Goal: Task Accomplishment & Management: Use online tool/utility

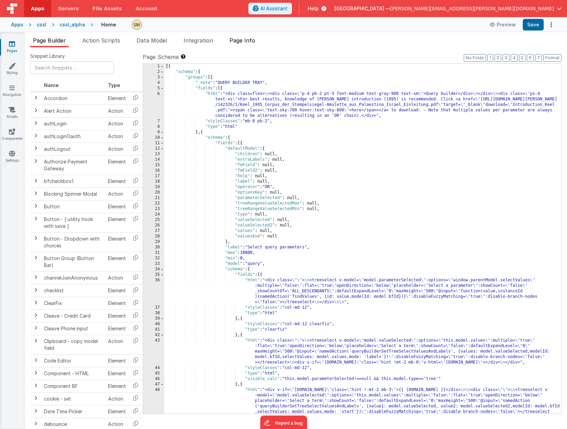
click at [249, 40] on span "Page Info" at bounding box center [242, 40] width 26 height 7
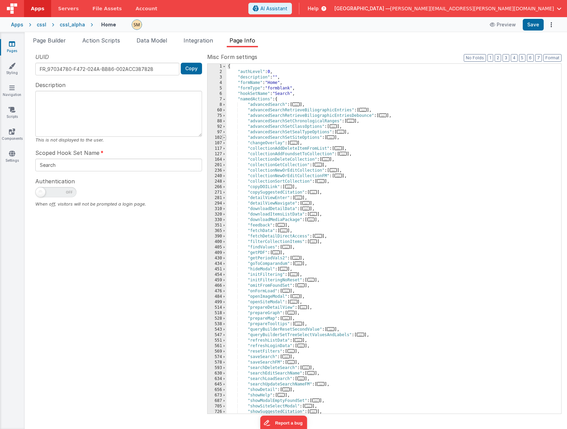
click at [224, 137] on span at bounding box center [224, 137] width 4 height 5
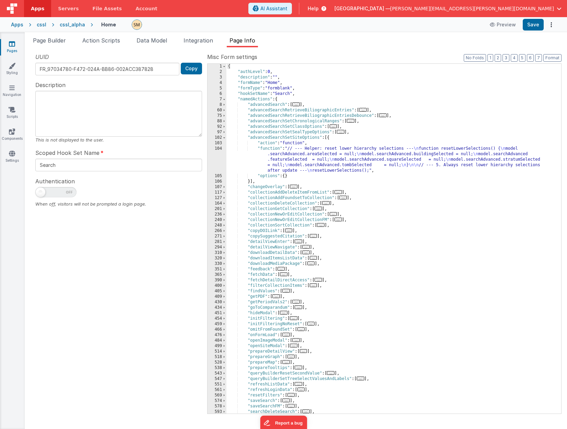
click at [294, 160] on div "{ "authLevel" : 0 , "description" : "" , "formName" : "Home" , "formType" : "fo…" at bounding box center [393, 244] width 335 height 361
click at [216, 159] on div "104" at bounding box center [217, 159] width 19 height 27
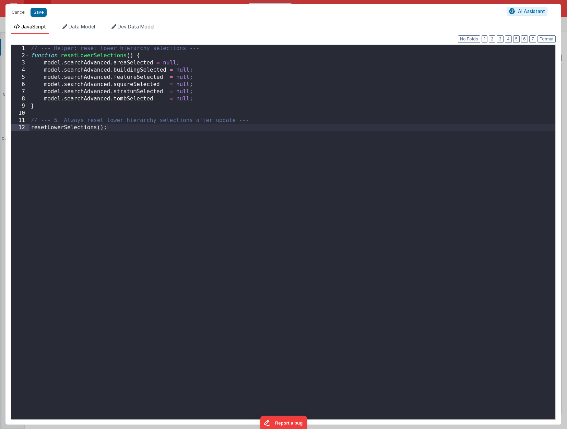
click at [178, 154] on div "// --- Helper: reset lower hierarchy selections --- function resetLowerSelectio…" at bounding box center [292, 239] width 526 height 389
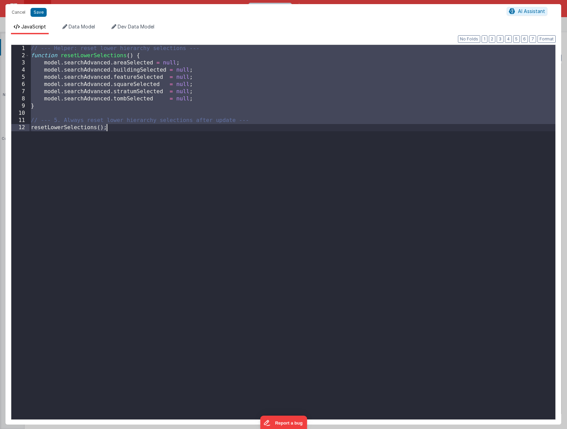
click at [129, 133] on div "// --- Helper: reset lower hierarchy selections --- function resetLowerSelectio…" at bounding box center [292, 239] width 526 height 389
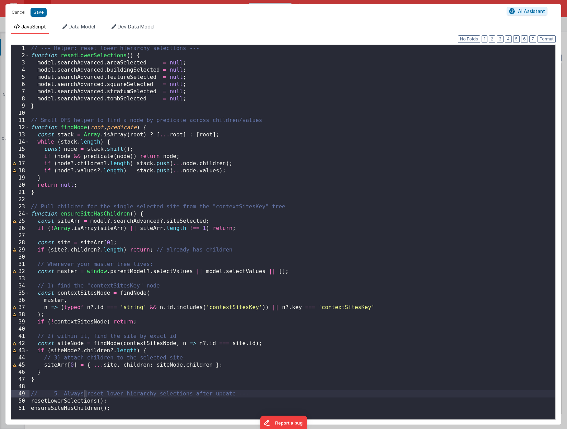
drag, startPoint x: 87, startPoint y: 394, endPoint x: 83, endPoint y: 394, distance: 3.8
click at [83, 270] on div "// --- Helper: reset lower hierarchy selections --- function resetLowerSelectio…" at bounding box center [292, 239] width 526 height 389
click at [88, 270] on div "// --- Helper: reset lower hierarchy selections --- function resetLowerSelectio…" at bounding box center [292, 239] width 526 height 389
drag, startPoint x: 90, startPoint y: 395, endPoint x: 65, endPoint y: 394, distance: 24.7
click at [65, 270] on div "// --- Helper: reset lower hierarchy selections --- function resetLowerSelectio…" at bounding box center [292, 239] width 526 height 389
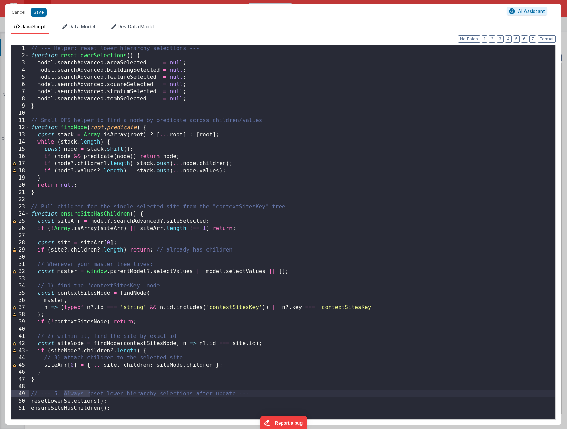
click at [64, 270] on div "// --- Helper: reset lower hierarchy selections --- function resetLowerSelectio…" at bounding box center [292, 239] width 526 height 389
click at [213, 270] on div "// --- Helper: reset lower hierarchy selections --- function resetLowerSelectio…" at bounding box center [292, 239] width 526 height 389
click at [185, 221] on div "// --- Helper: reset lower hierarchy selections --- function resetLowerSelectio…" at bounding box center [292, 239] width 526 height 389
click at [383, 270] on div "// --- Helper: reset lower hierarchy selections --- function resetLowerSelectio…" at bounding box center [292, 239] width 526 height 389
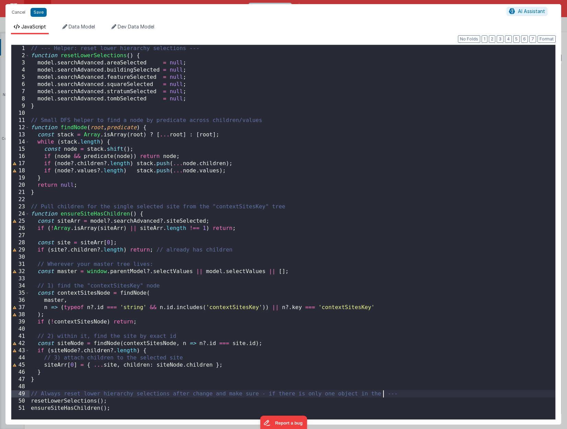
paste textarea
click at [215, 270] on div "// --- Helper: reset lower hierarchy selections --- function resetLowerSelectio…" at bounding box center [292, 239] width 526 height 389
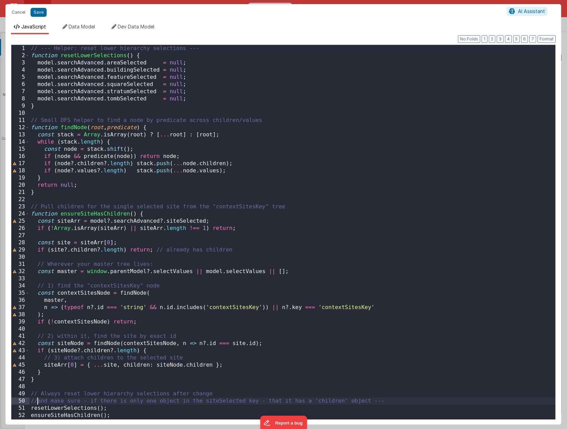
click at [124, 270] on div "// --- Helper: reset lower hierarchy selections --- function resetLowerSelectio…" at bounding box center [292, 239] width 526 height 389
click at [103, 270] on div "// --- Helper: reset lower hierarchy selections --- function resetLowerSelectio…" at bounding box center [292, 239] width 526 height 389
click at [108, 270] on div "// --- Helper: reset lower hierarchy selections --- function resetLowerSelectio…" at bounding box center [292, 239] width 526 height 389
click at [266, 270] on div "// --- Helper: reset lower hierarchy selections --- function resetLowerSelectio…" at bounding box center [292, 239] width 526 height 389
drag, startPoint x: 266, startPoint y: 345, endPoint x: 35, endPoint y: 344, distance: 231.2
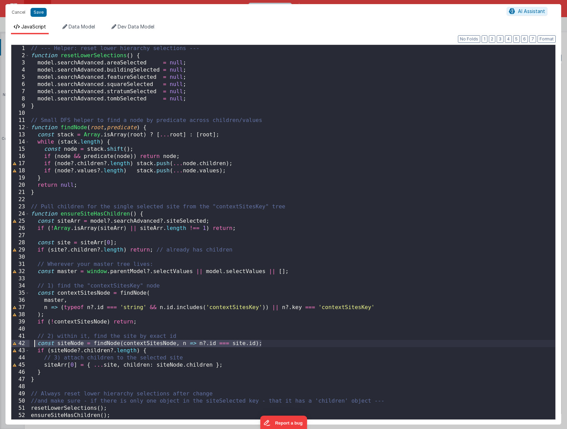
click at [35, 270] on div "// --- Helper: reset lower hierarchy selections --- function resetLowerSelectio…" at bounding box center [292, 239] width 526 height 389
click at [42, 270] on div "// --- Helper: reset lower hierarchy selections --- function resetLowerSelectio…" at bounding box center [292, 239] width 526 height 389
click at [61, 270] on div "// --- Helper: reset lower hierarchy selections --- function resetLowerSelectio…" at bounding box center [292, 239] width 526 height 389
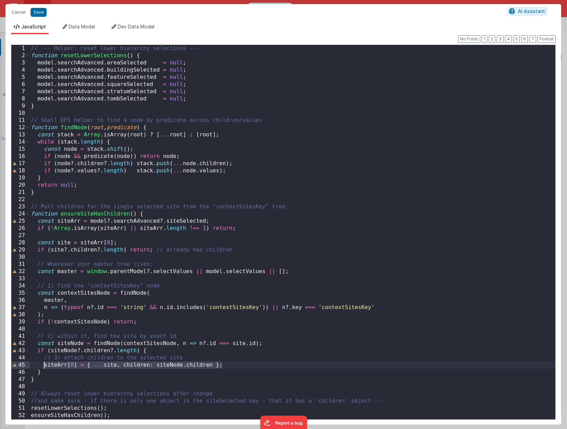
drag, startPoint x: 243, startPoint y: 365, endPoint x: 43, endPoint y: 364, distance: 199.6
click at [43, 270] on div "// --- Helper: reset lower hierarchy selections --- function resetLowerSelectio…" at bounding box center [292, 239] width 526 height 389
click at [71, 270] on div "// --- Helper: reset lower hierarchy selections --- function resetLowerSelectio…" at bounding box center [292, 239] width 526 height 389
click at [36, 14] on button "Save" at bounding box center [39, 12] width 16 height 9
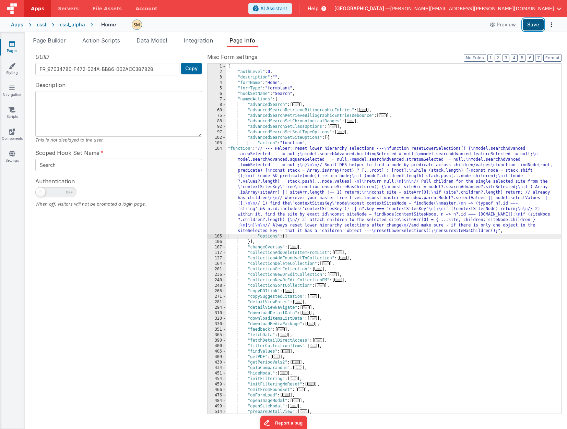
click at [494, 26] on button "Save" at bounding box center [533, 25] width 21 height 12
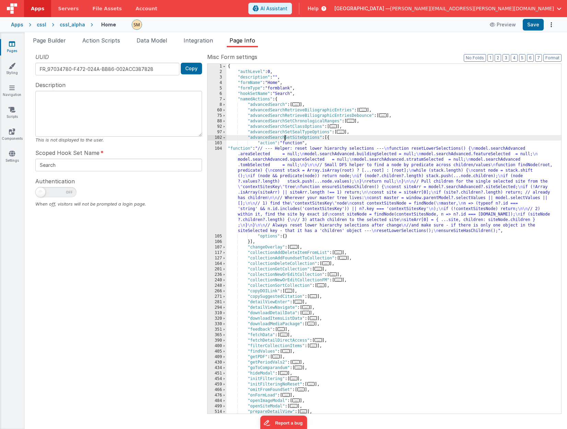
click at [285, 137] on div "{ "authLevel" : 0 , "description" : "" , "formName" : "Home" , "formType" : "fo…" at bounding box center [393, 244] width 335 height 361
click at [291, 179] on div "{ "authLevel" : 0 , "description" : "" , "formName" : "Home" , "formType" : "fo…" at bounding box center [393, 244] width 335 height 361
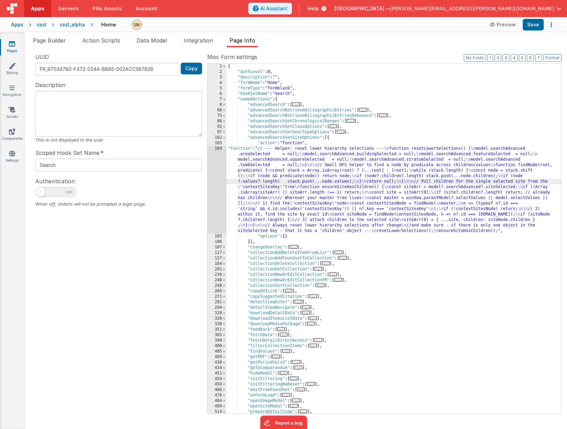
click at [215, 184] on div "104" at bounding box center [217, 190] width 19 height 88
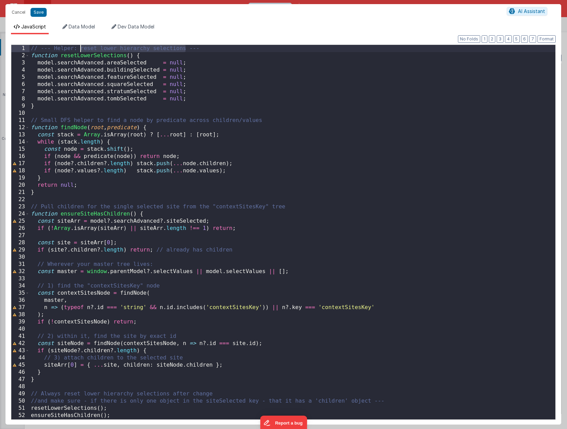
drag, startPoint x: 186, startPoint y: 49, endPoint x: 80, endPoint y: 49, distance: 106.3
click at [80, 49] on div "// --- Helper: reset lower hierarchy selections --- function resetLowerSelectio…" at bounding box center [292, 239] width 526 height 389
click at [20, 12] on button "Cancel" at bounding box center [18, 13] width 21 height 10
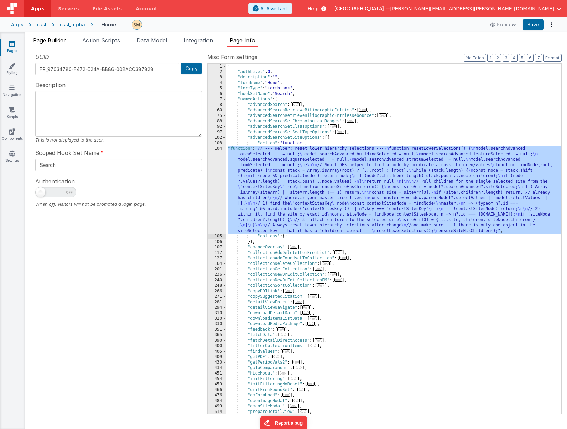
click at [55, 42] on span "Page Builder" at bounding box center [49, 40] width 33 height 7
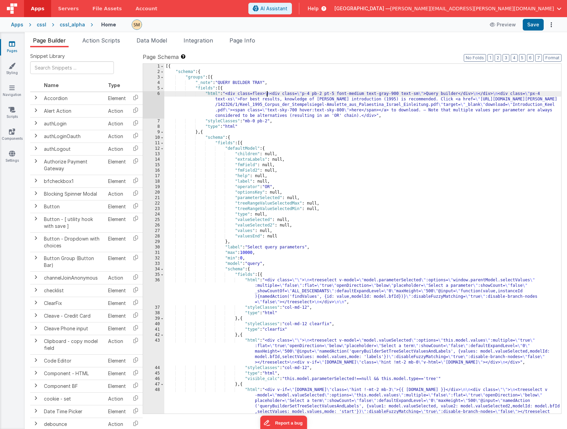
click at [266, 94] on div "[{ "schema" : { "groups" : [{ "_note" : "QUERY BUILDER TRAY" , "fields" : [{ "h…" at bounding box center [362, 258] width 397 height 389
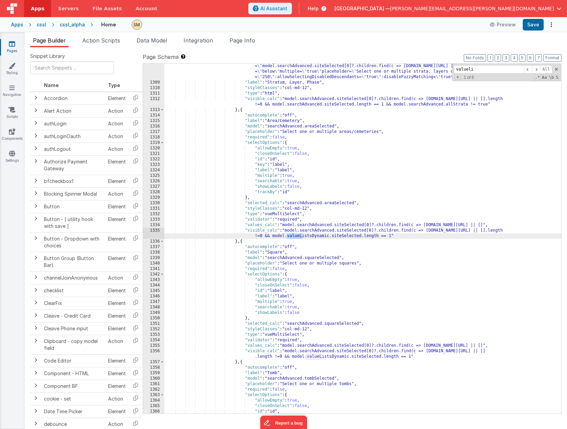
scroll to position [7627, 0]
type input "valuelists"
click at [339, 104] on div ""html" : "<div id= \" strataSelectHierarchical \" > \n <treeselect v-model= \" …" at bounding box center [362, 247] width 397 height 378
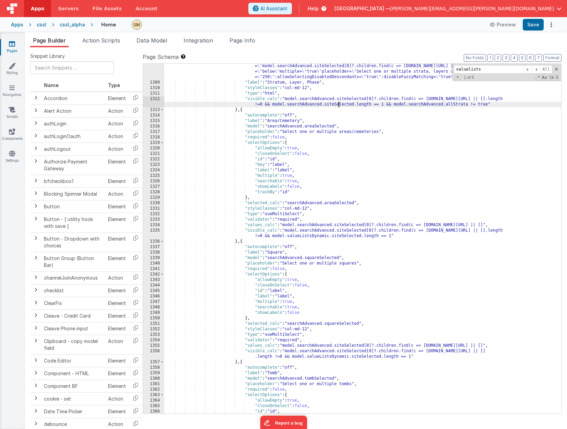
click at [339, 104] on div ""html" : "<div id= \" strataSelectHierarchical \" > \n <treeselect v-model= \" …" at bounding box center [362, 247] width 397 height 378
click at [298, 237] on div ""html" : "<div id= \" strataSelectHierarchical \" > \n <treeselect v-model= \" …" at bounding box center [362, 247] width 397 height 378
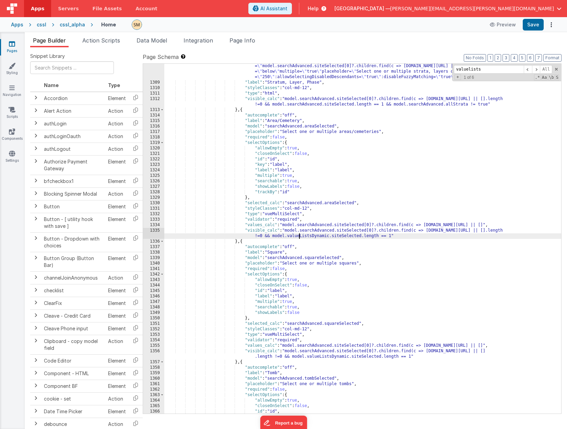
click at [298, 237] on div ""html" : "<div id= \" strataSelectHierarchical \" > \n <treeselect v-model= \" …" at bounding box center [362, 247] width 397 height 378
click at [314, 270] on div ""html" : "<div id= \" strataSelectHierarchical \" > \n <treeselect v-model= \" …" at bounding box center [362, 247] width 397 height 378
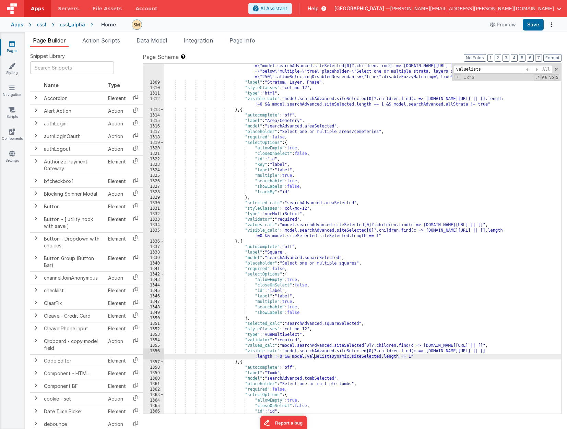
click at [314, 270] on div ""html" : "<div id= \" strataSelectHierarchical \" > \n <treeselect v-model= \" …" at bounding box center [362, 247] width 397 height 378
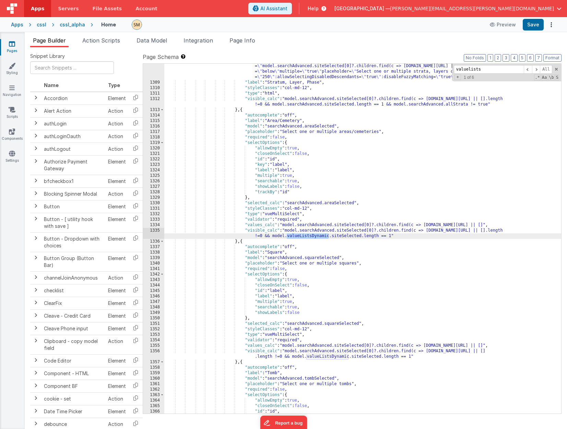
click at [309, 205] on div ""html" : "<div id= \" strataSelectHierarchical \" > \n <treeselect v-model= \" …" at bounding box center [362, 247] width 397 height 378
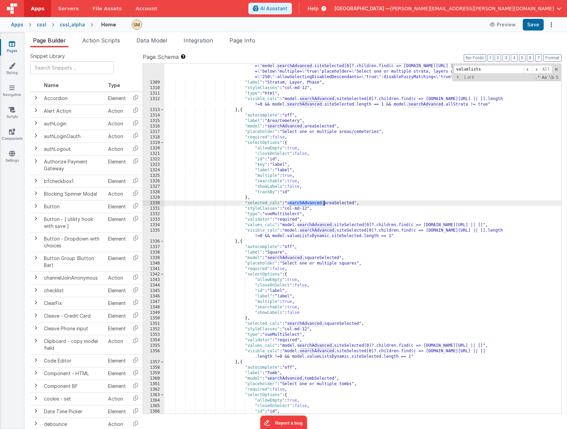
click at [309, 205] on div ""html" : "<div id= \" strataSelectHierarchical \" > \n <treeselect v-model= \" …" at bounding box center [362, 247] width 397 height 378
click at [308, 237] on div ""html" : "<div id= \" strataSelectHierarchical \" > \n <treeselect v-model= \" …" at bounding box center [362, 247] width 397 height 378
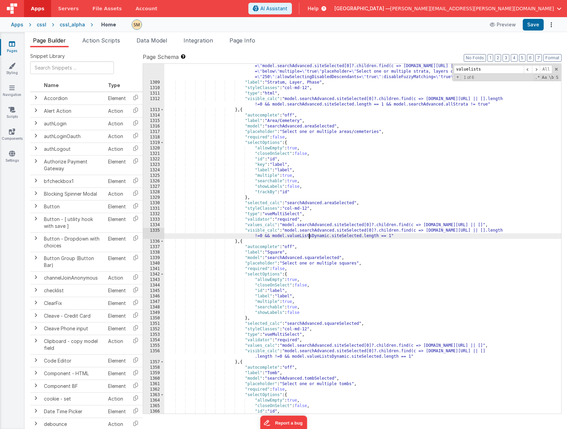
click at [308, 237] on div ""html" : "<div id= \" strataSelectHierarchical \" > \n <treeselect v-model= \" …" at bounding box center [362, 247] width 397 height 378
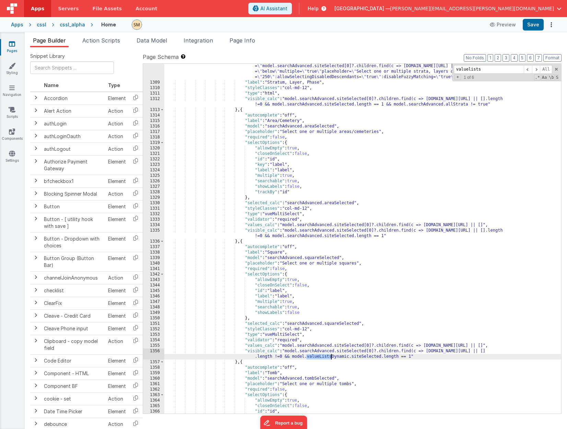
click at [318, 270] on div ""html" : "<div id= \" strataSelectHierarchical \" > \n <treeselect v-model= \" …" at bounding box center [362, 247] width 397 height 378
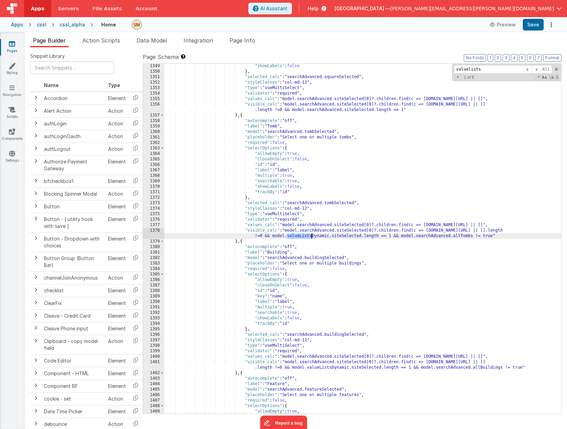
scroll to position [7849, 0]
click at [299, 236] on div ""showLabels" : false } , "selected_calc" : "searchAdvanced.squareSelected" , "s…" at bounding box center [362, 243] width 397 height 361
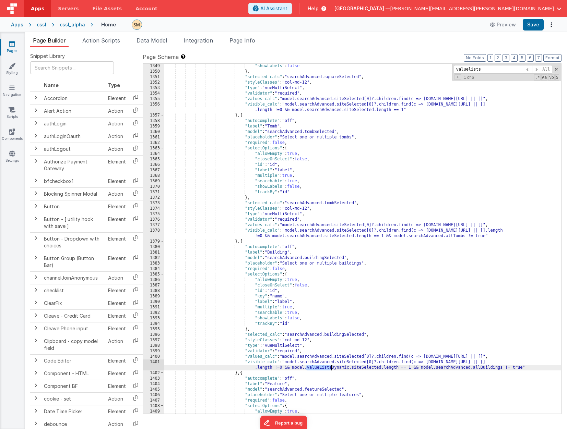
click at [329, 270] on div ""showLabels" : false } , "selected_calc" : "searchAdvanced.squareSelected" , "s…" at bounding box center [362, 243] width 397 height 361
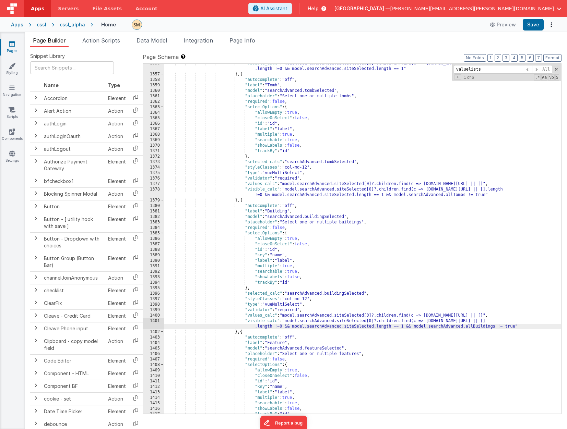
scroll to position [8086, 0]
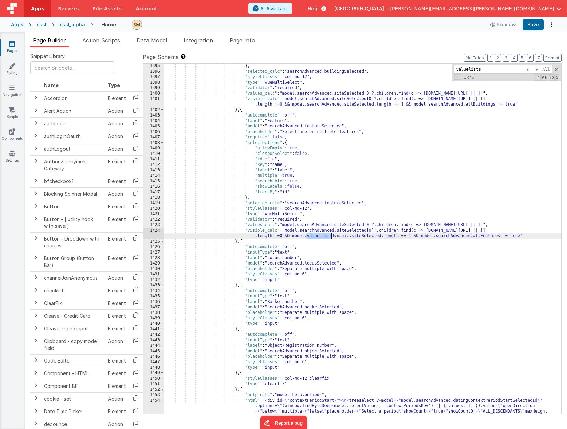
click at [320, 237] on div "} , "selected_calc" : "searchAdvanced.buildingSelected" , "styleClasses" : "col…" at bounding box center [362, 254] width 397 height 383
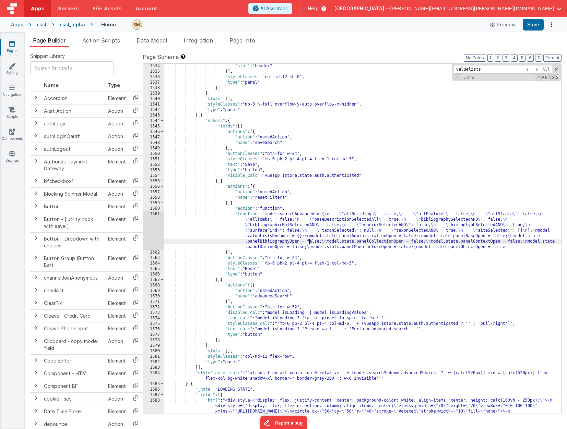
click at [310, 243] on div ""slot" : "header" }] , "styleClasses" : "col-md-12 mb-0" , "type" : "panel" }] …" at bounding box center [362, 260] width 397 height 394
click at [309, 240] on div ""slot" : "header" }] , "styleClasses" : "col-md-12 mb-0" , "type" : "panel" }] …" at bounding box center [362, 260] width 397 height 394
click at [262, 237] on div ""slot" : "header" }] , "styleClasses" : "col-md-12 mb-0" , "type" : "panel" }] …" at bounding box center [362, 260] width 397 height 394
click at [157, 235] on div "1561" at bounding box center [153, 231] width 21 height 38
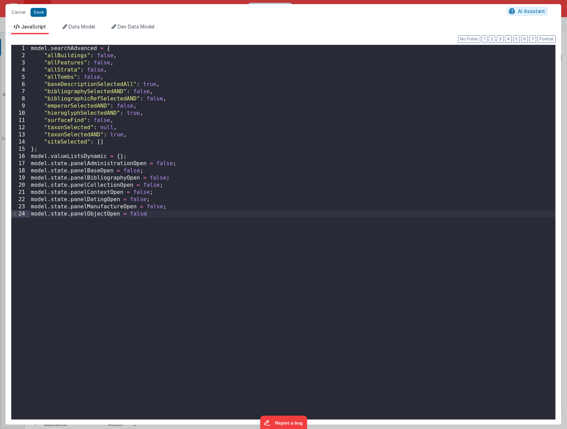
click at [74, 143] on div "model . searchAdvanced = { "allBuildings" : false , "allFeatures" : false , "al…" at bounding box center [292, 239] width 526 height 389
click at [136, 156] on div "model . searchAdvanced = { "allBuildings" : false , "allFeatures" : false , "al…" at bounding box center [292, 239] width 526 height 389
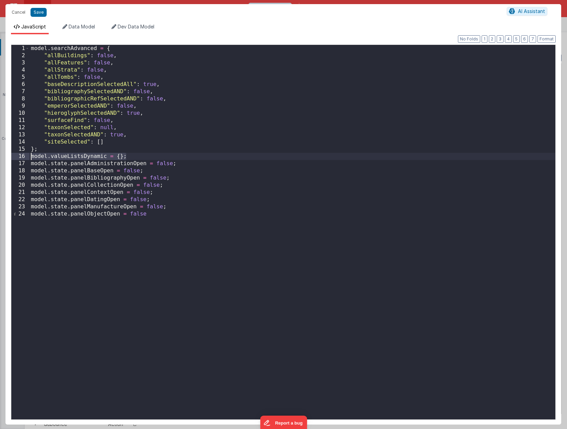
drag, startPoint x: 136, startPoint y: 156, endPoint x: 26, endPoint y: 157, distance: 110.5
click at [26, 157] on div "1 2 3 4 5 6 7 8 9 10 11 12 13 14 15 16 17 18 19 20 21 22 23 24 model . searchAd…" at bounding box center [283, 233] width 545 height 376
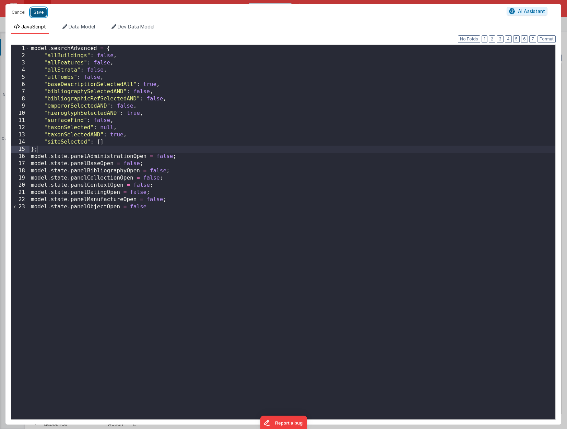
click at [37, 11] on button "Save" at bounding box center [39, 12] width 16 height 9
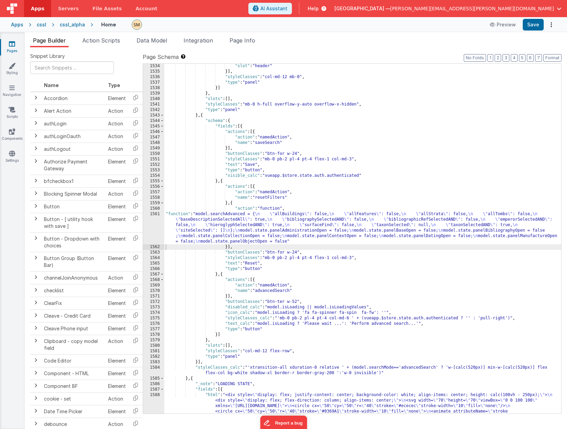
scroll to position [8954, 0]
click at [279, 176] on div ""slot" : "header" }] , "styleClasses" : "col-md-12 mb-0" , "type" : "panel" }] …" at bounding box center [362, 260] width 397 height 394
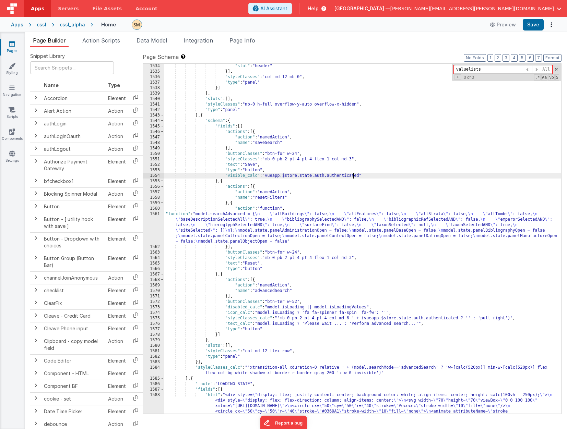
click at [353, 176] on div ""slot" : "header" }] , "styleClasses" : "col-md-12 mb-0" , "type" : "panel" }] …" at bounding box center [362, 260] width 397 height 394
click at [243, 40] on span "Page Info" at bounding box center [242, 40] width 26 height 7
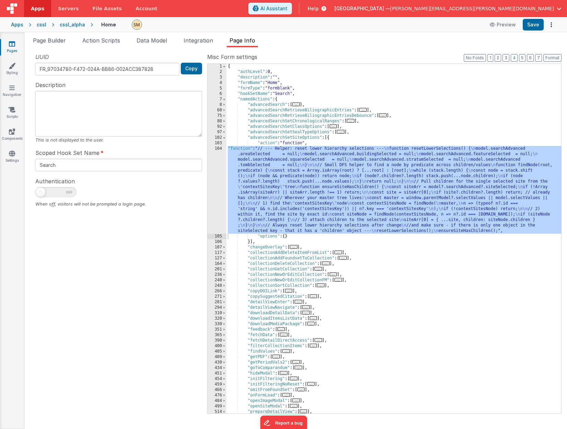
click at [317, 82] on div "{ "authLevel" : 0 , "description" : "" , "formName" : "Home" , "formType" : "fo…" at bounding box center [393, 244] width 335 height 361
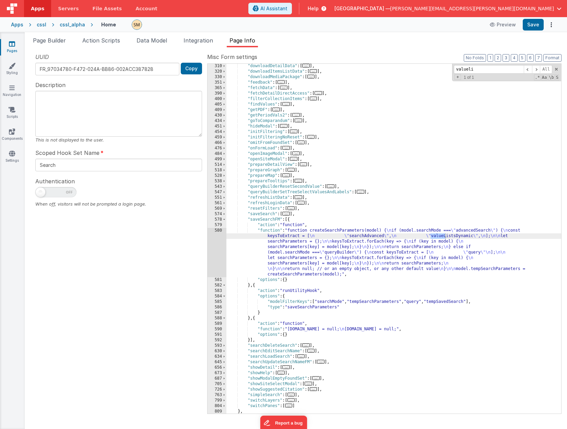
scroll to position [643, 0]
type input "valuelists"
click at [322, 239] on div ""downloadDetailData" : [ ... ] , "downloadItemsListData" : [ ... ] , "downloadM…" at bounding box center [393, 243] width 335 height 361
click at [309, 234] on div ""downloadDetailData" : [ ... ] , "downloadItemsListData" : [ ... ] , "downloadM…" at bounding box center [393, 243] width 335 height 361
click at [219, 252] on div "580" at bounding box center [217, 252] width 19 height 49
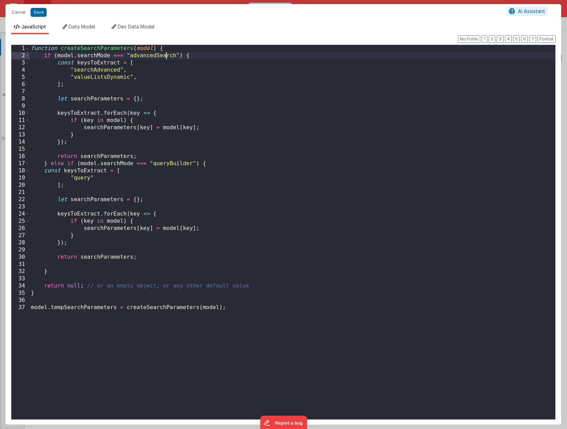
click at [165, 58] on div "function createSearchParameters ( model ) { if ( model . searchMode === "advanc…" at bounding box center [292, 239] width 526 height 389
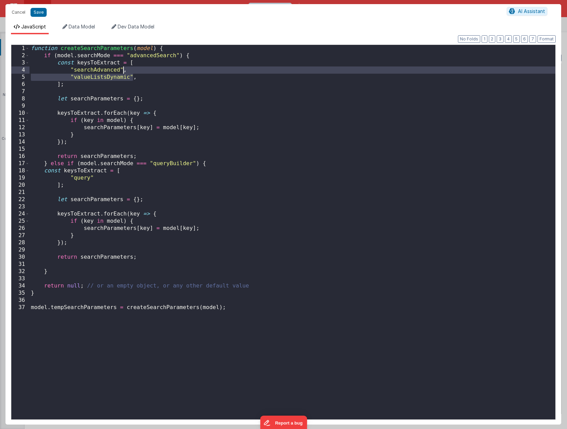
drag, startPoint x: 133, startPoint y: 78, endPoint x: 123, endPoint y: 72, distance: 10.8
click at [123, 72] on div "function createSearchParameters ( model ) { if ( model . searchMode === "advanc…" at bounding box center [292, 239] width 526 height 389
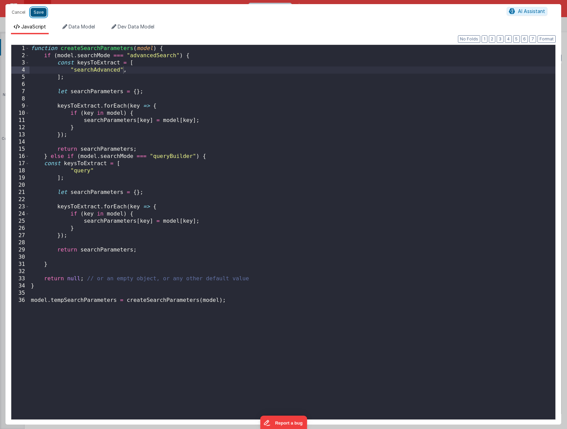
click at [42, 14] on button "Save" at bounding box center [39, 12] width 16 height 9
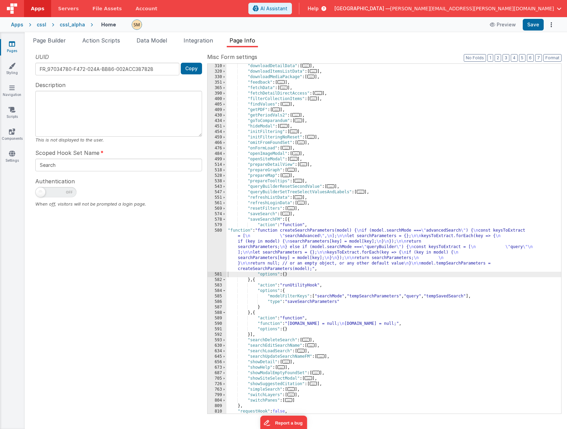
click at [343, 249] on div ""downloadDetailData" : [ ... ] , "downloadItemsListData" : [ ... ] , "downloadM…" at bounding box center [393, 243] width 335 height 361
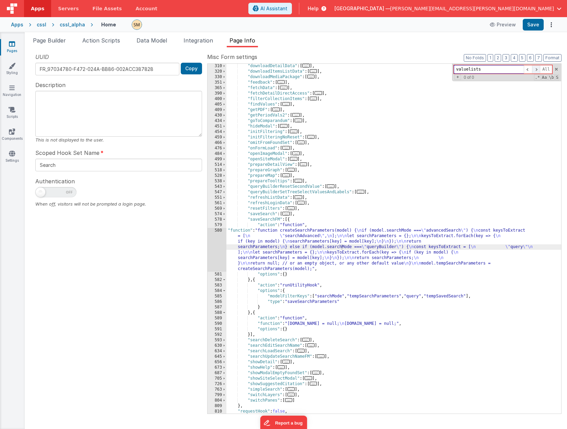
click at [494, 70] on span at bounding box center [536, 69] width 8 height 9
click at [313, 243] on div ""downloadDetailData" : [ ... ] , "downloadItemsListData" : [ ... ] , "downloadM…" at bounding box center [393, 243] width 335 height 361
click at [494, 59] on button "Format" at bounding box center [552, 58] width 18 height 8
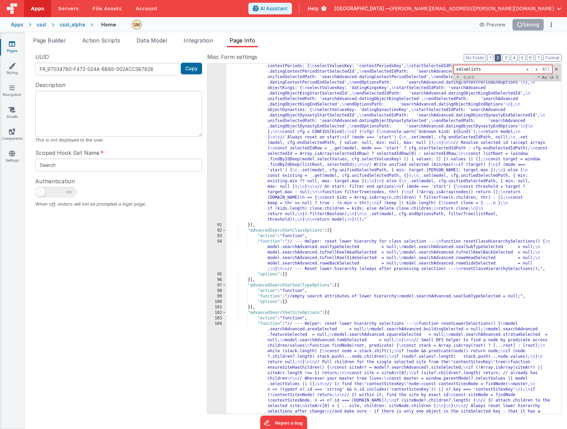
click at [494, 56] on button "2" at bounding box center [498, 58] width 7 height 8
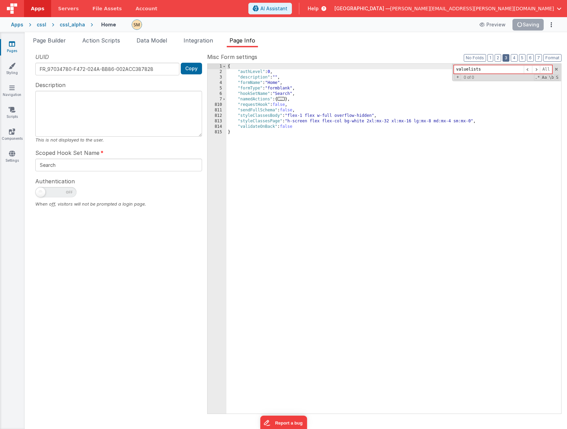
click at [494, 58] on button "3" at bounding box center [506, 58] width 7 height 8
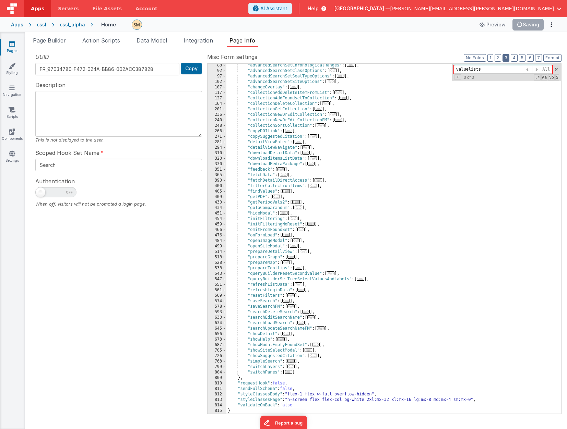
scroll to position [0, 0]
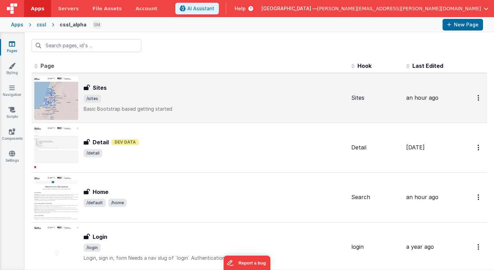
click at [60, 101] on img at bounding box center [56, 98] width 44 height 44
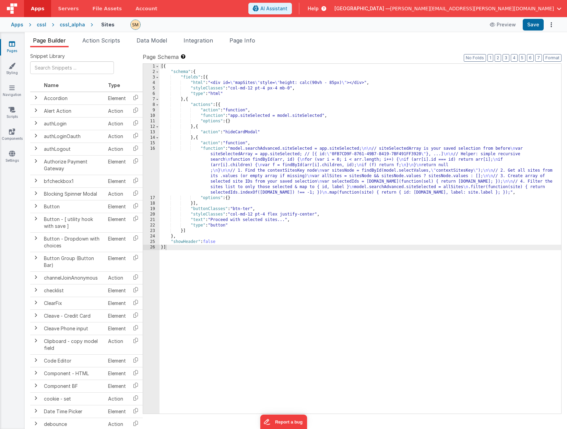
click at [271, 178] on div "[{ "schema" : { "fields" : [{ "html" : "<div id= \" mapSites \" style= \" heigh…" at bounding box center [361, 244] width 402 height 361
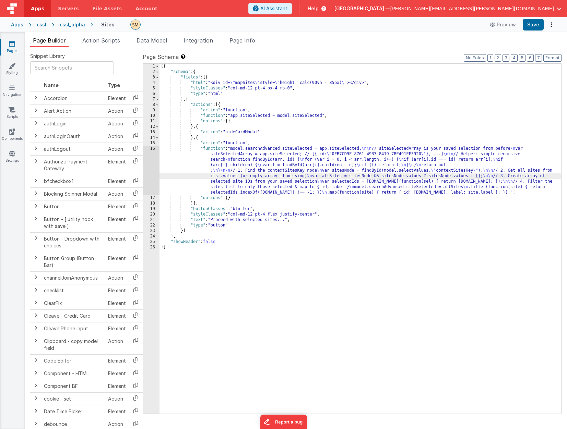
click at [150, 166] on div "16" at bounding box center [151, 170] width 16 height 49
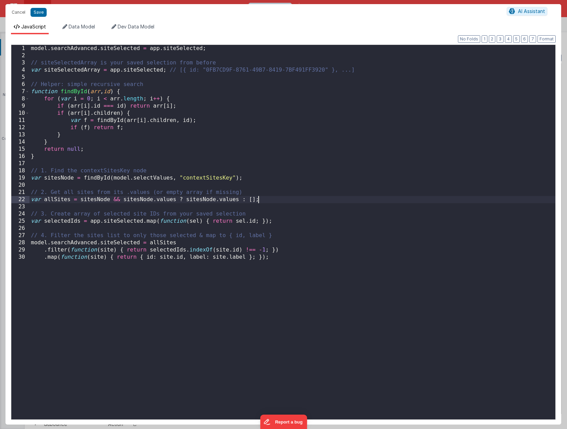
drag, startPoint x: 269, startPoint y: 199, endPoint x: 261, endPoint y: 197, distance: 8.5
click at [269, 199] on div "model . searchAdvanced . siteSelected = app . siteSelected ; // siteSelectedArr…" at bounding box center [292, 239] width 526 height 389
click at [290, 222] on div "model . searchAdvanced . siteSelected = app . siteSelected ; // siteSelectedArr…" at bounding box center [292, 239] width 526 height 389
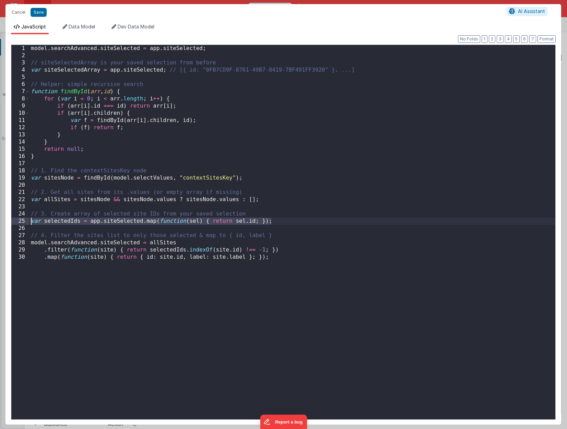
drag, startPoint x: 290, startPoint y: 222, endPoint x: 22, endPoint y: 221, distance: 267.9
click at [22, 221] on div "1 2 3 4 5 6 7 8 9 10 11 12 13 14 15 16 17 18 19 20 21 22 23 24 25 26 27 28 29 3…" at bounding box center [283, 233] width 545 height 376
click at [277, 220] on div "model . searchAdvanced . siteSelected = app . siteSelected ; // siteSelectedArr…" at bounding box center [292, 239] width 526 height 389
drag, startPoint x: 277, startPoint y: 221, endPoint x: 26, endPoint y: 222, distance: 251.1
click at [26, 222] on div "1 2 3 4 5 6 7 8 9 10 11 12 13 14 15 16 17 18 19 20 21 22 23 24 25 26 27 28 29 3…" at bounding box center [283, 233] width 545 height 376
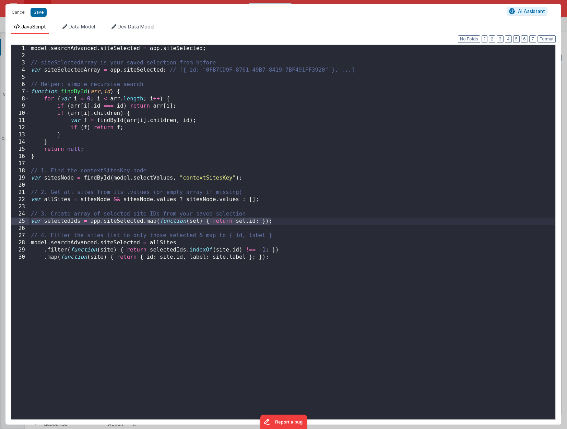
click at [287, 258] on div "model . searchAdvanced . siteSelected = app . siteSelected ; // siteSelectedArr…" at bounding box center [292, 239] width 526 height 389
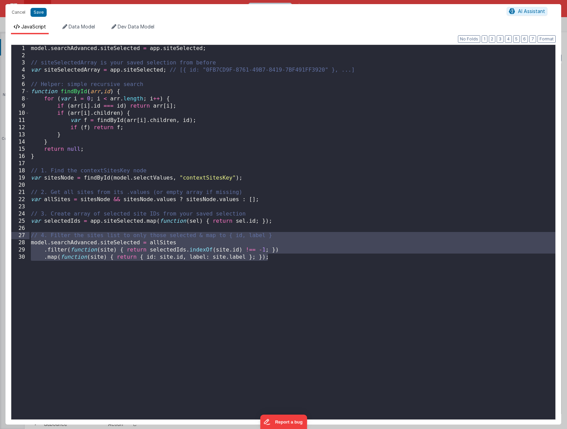
drag, startPoint x: 286, startPoint y: 258, endPoint x: 18, endPoint y: 236, distance: 269.1
click at [18, 236] on div "1 2 3 4 5 6 7 8 9 10 11 12 13 14 15 16 17 18 19 20 21 22 23 24 25 26 27 28 29 3…" at bounding box center [283, 233] width 545 height 376
click at [280, 257] on div "model . searchAdvanced . siteSelected = app . siteSelected ; // siteSelectedArr…" at bounding box center [292, 239] width 526 height 389
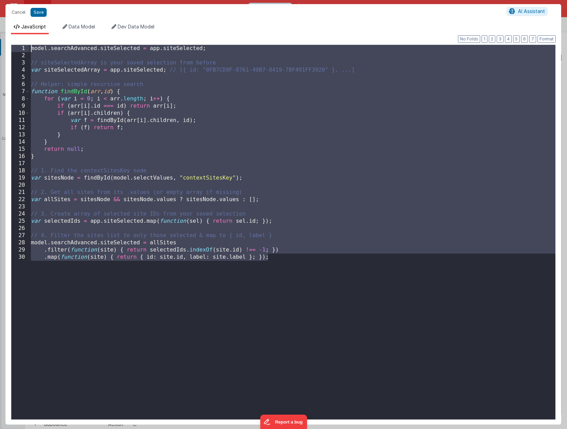
drag, startPoint x: 279, startPoint y: 257, endPoint x: 27, endPoint y: 46, distance: 328.0
click at [27, 46] on div "1 2 3 4 5 6 7 8 9 10 11 12 13 14 15 16 17 18 19 20 21 22 23 24 25 26 27 28 29 3…" at bounding box center [283, 233] width 545 height 376
click at [142, 193] on div "model . searchAdvanced . siteSelected = app . siteSelected ; // siteSelectedArr…" at bounding box center [292, 239] width 526 height 389
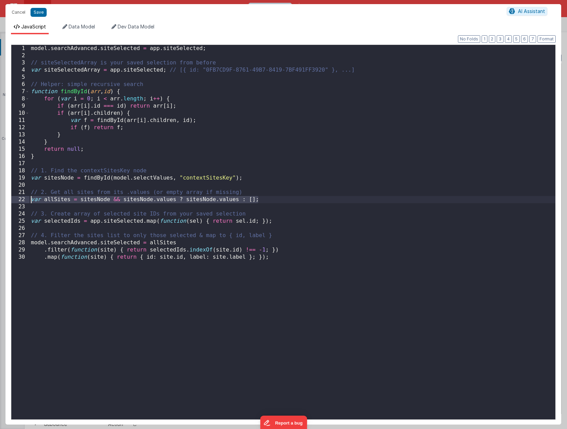
drag, startPoint x: 273, startPoint y: 199, endPoint x: 16, endPoint y: 203, distance: 256.6
click at [16, 203] on div "1 2 3 4 5 6 7 8 9 10 11 12 13 14 15 16 17 18 19 20 21 22 23 24 25 26 27 28 29 3…" at bounding box center [283, 233] width 545 height 376
click at [81, 204] on div "model . searchAdvanced . siteSelected = app . siteSelected ; // siteSelectedArr…" at bounding box center [292, 239] width 526 height 389
click at [309, 262] on div "model . searchAdvanced . siteSelected = app . siteSelected ; // siteSelectedArr…" at bounding box center [292, 239] width 526 height 389
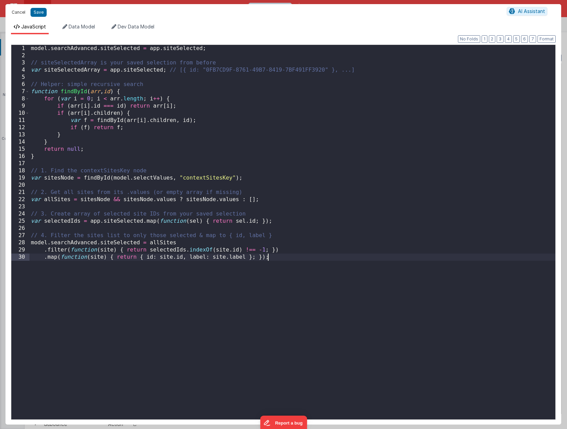
click at [18, 12] on button "Cancel" at bounding box center [18, 13] width 21 height 10
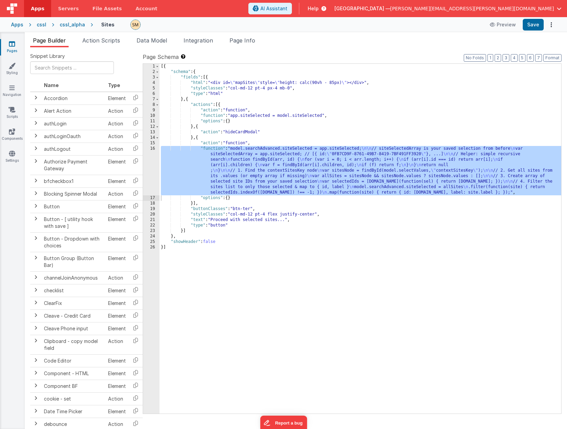
click at [254, 173] on div "[{ "schema" : { "fields" : [{ "html" : "<div id= \" mapSites \" style= \" heigh…" at bounding box center [361, 244] width 402 height 361
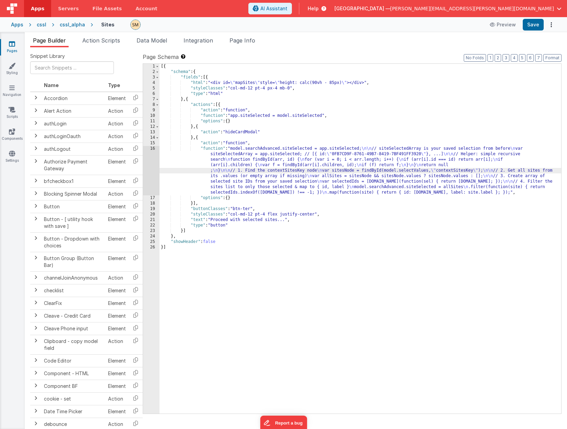
click at [154, 169] on div "16" at bounding box center [151, 170] width 16 height 49
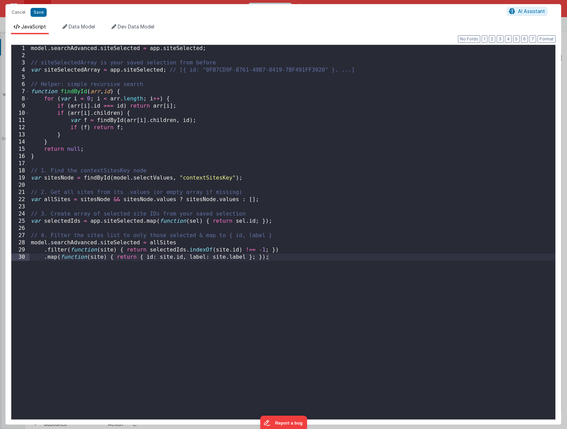
click at [179, 270] on div "model . searchAdvanced . siteSelected = app . siteSelected ; // siteSelectedArr…" at bounding box center [292, 239] width 526 height 389
paste textarea
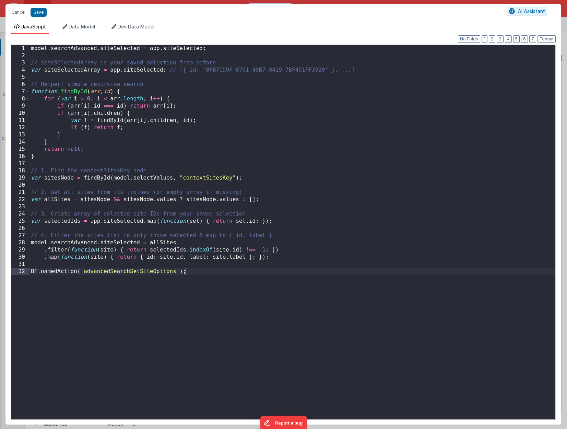
click at [181, 263] on div "model . searchAdvanced . siteSelected = app . siteSelected ; // siteSelectedArr…" at bounding box center [292, 239] width 526 height 389
drag, startPoint x: 41, startPoint y: 270, endPoint x: 67, endPoint y: 272, distance: 25.8
click at [67, 270] on div "model . searchAdvanced . siteSelected = app . siteSelected ; // siteSelectedArr…" at bounding box center [292, 239] width 526 height 389
type textarea "^"
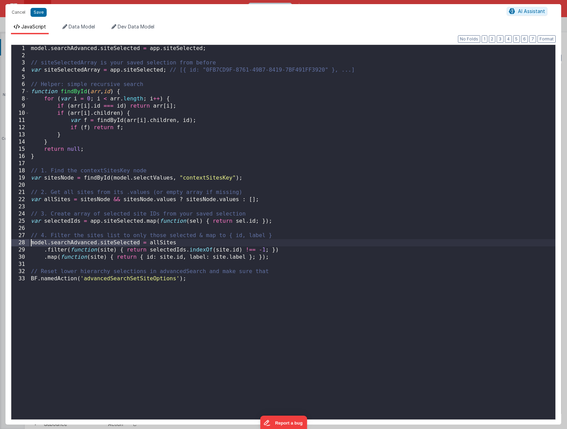
drag, startPoint x: 140, startPoint y: 243, endPoint x: 31, endPoint y: 244, distance: 109.1
click at [31, 244] on div "model . searchAdvanced . siteSelected = app . siteSelected ; // siteSelectedArr…" at bounding box center [292, 239] width 526 height 389
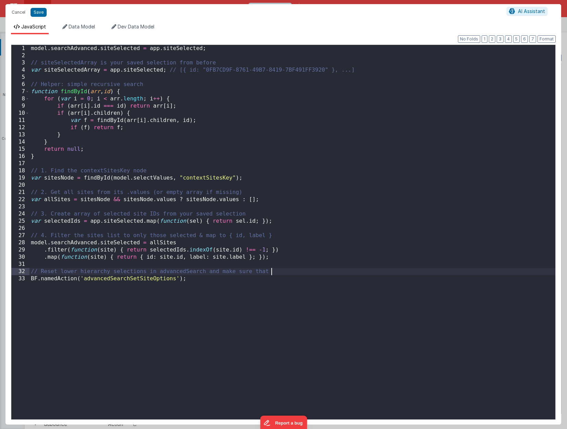
click at [314, 270] on div "model . searchAdvanced . siteSelected = app . siteSelected ; // siteSelectedArr…" at bounding box center [292, 239] width 526 height 389
click at [37, 13] on button "Save" at bounding box center [39, 12] width 16 height 9
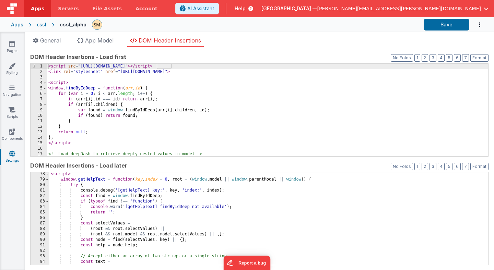
scroll to position [424, 0]
